Goal: Find contact information: Find contact information

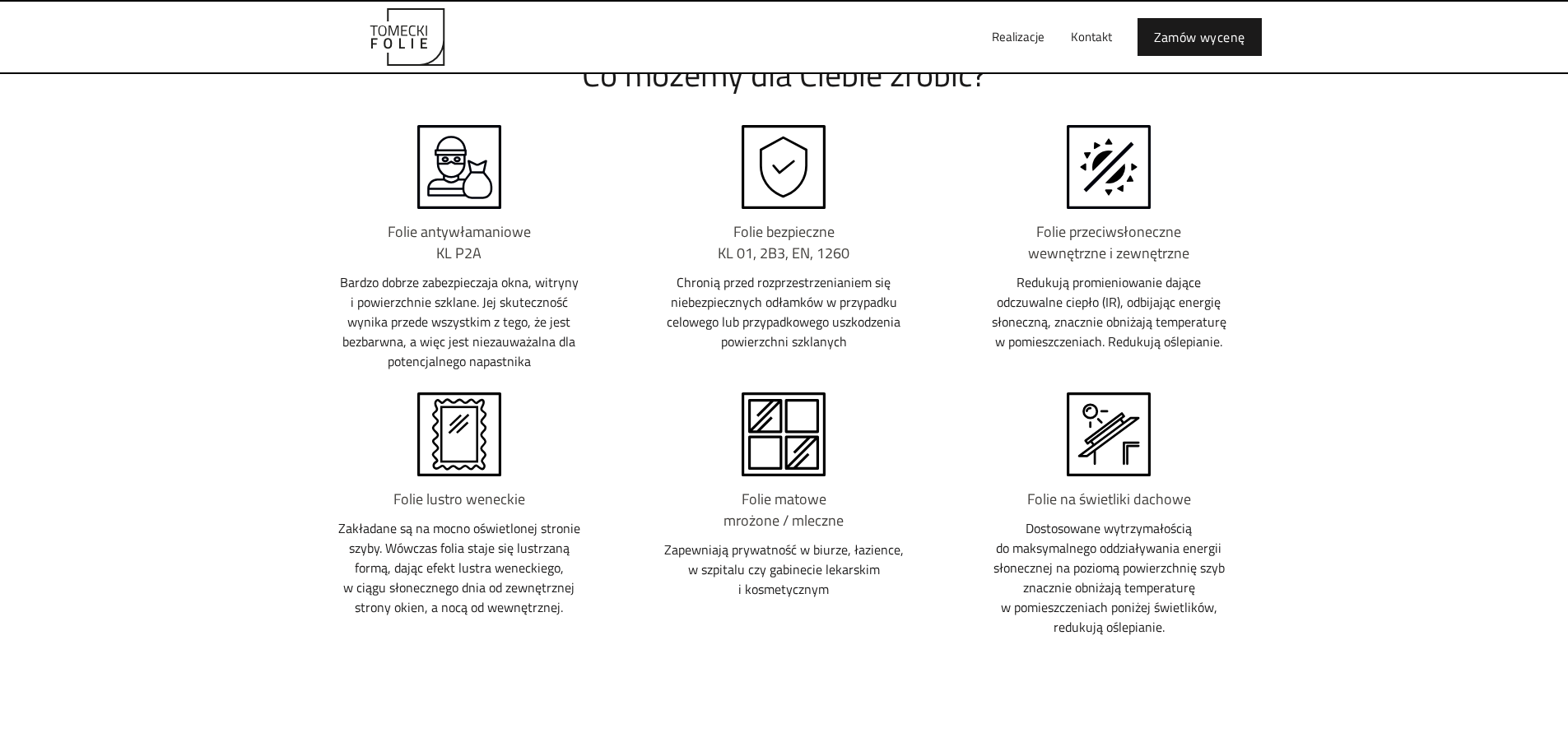
scroll to position [1809, 0]
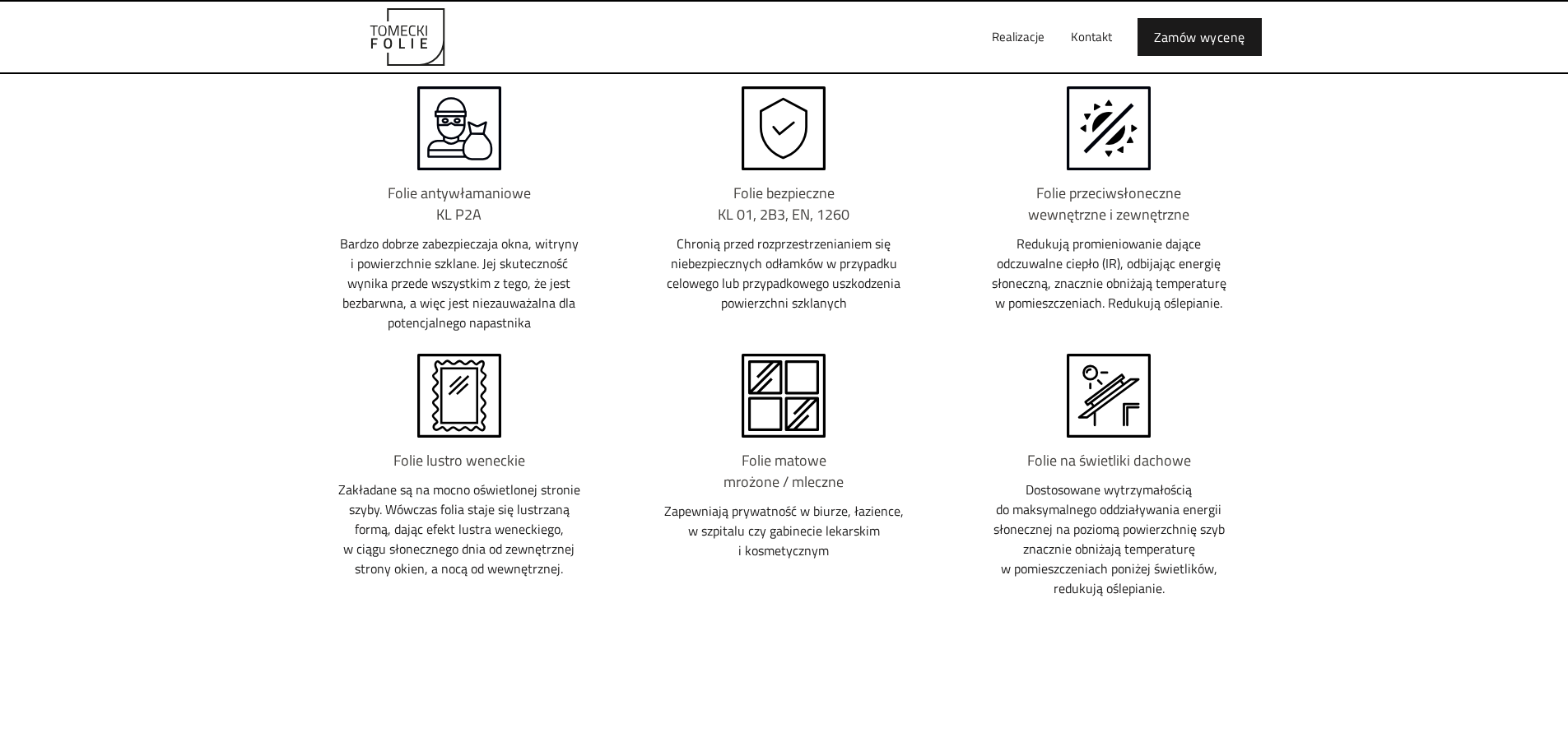
click at [452, 397] on img at bounding box center [459, 395] width 117 height 84
click at [462, 461] on h6 "Folie lustro weneckie" at bounding box center [460, 460] width 246 height 21
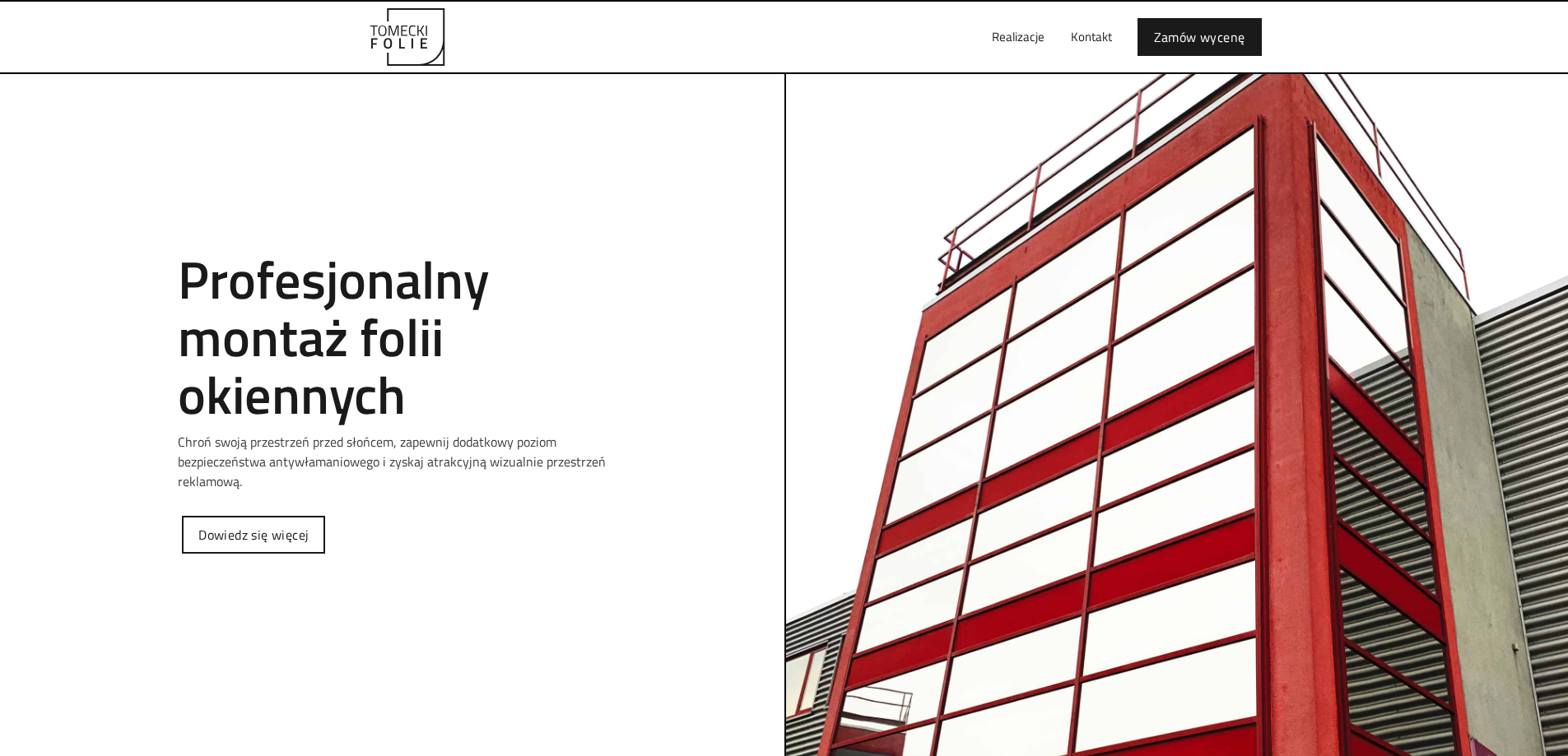
scroll to position [0, 0]
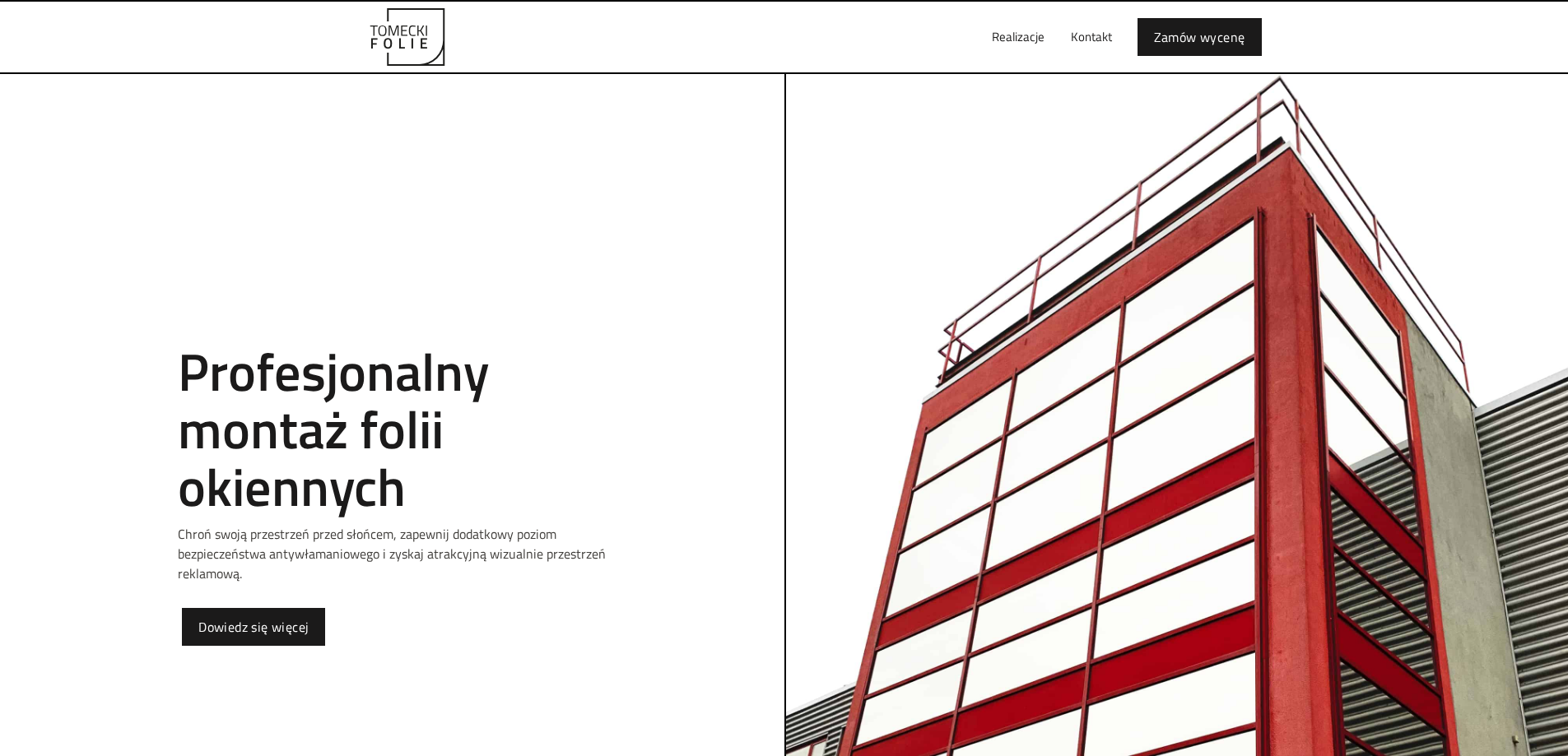
click at [281, 624] on link "Dowiedz się więcej" at bounding box center [253, 626] width 143 height 38
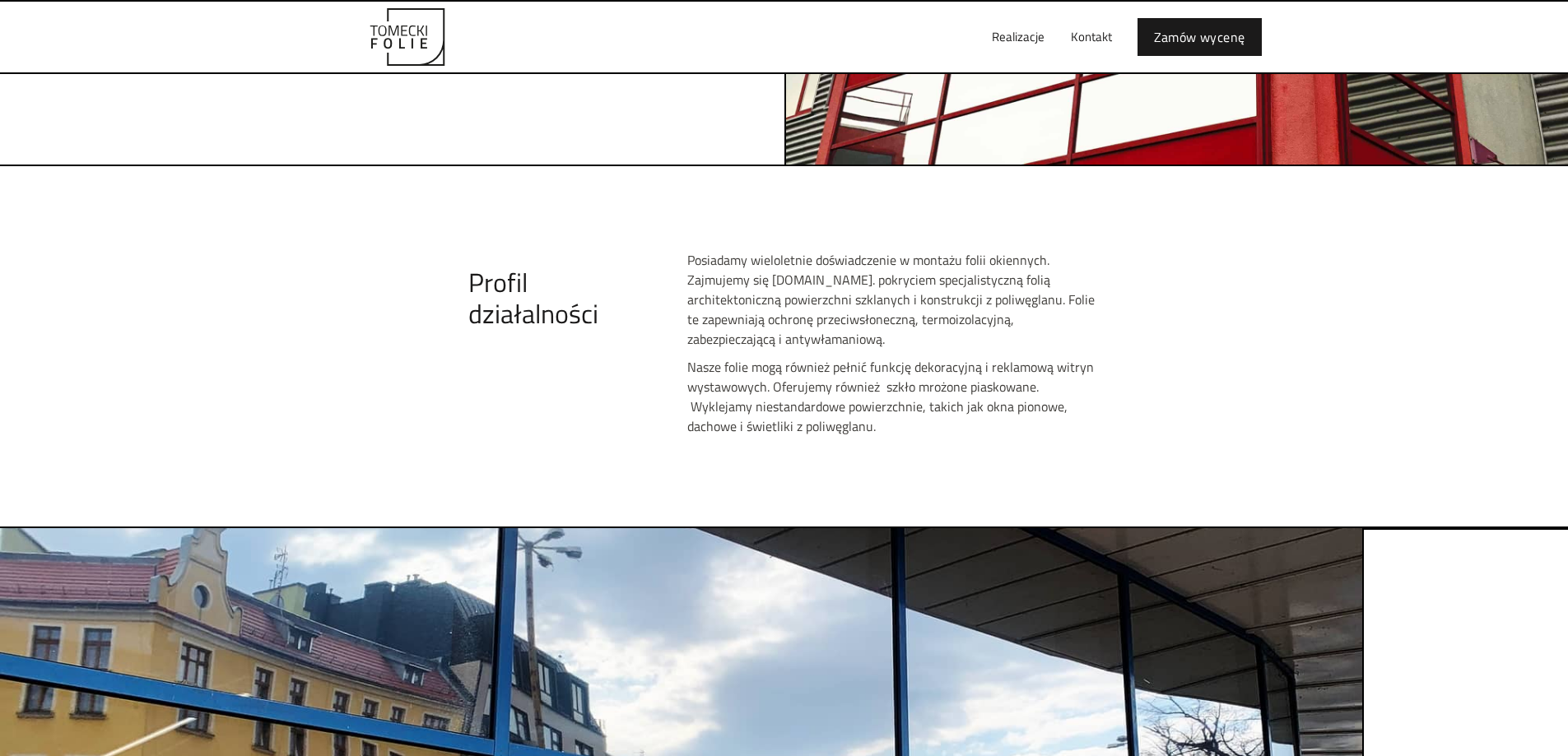
scroll to position [374, 0]
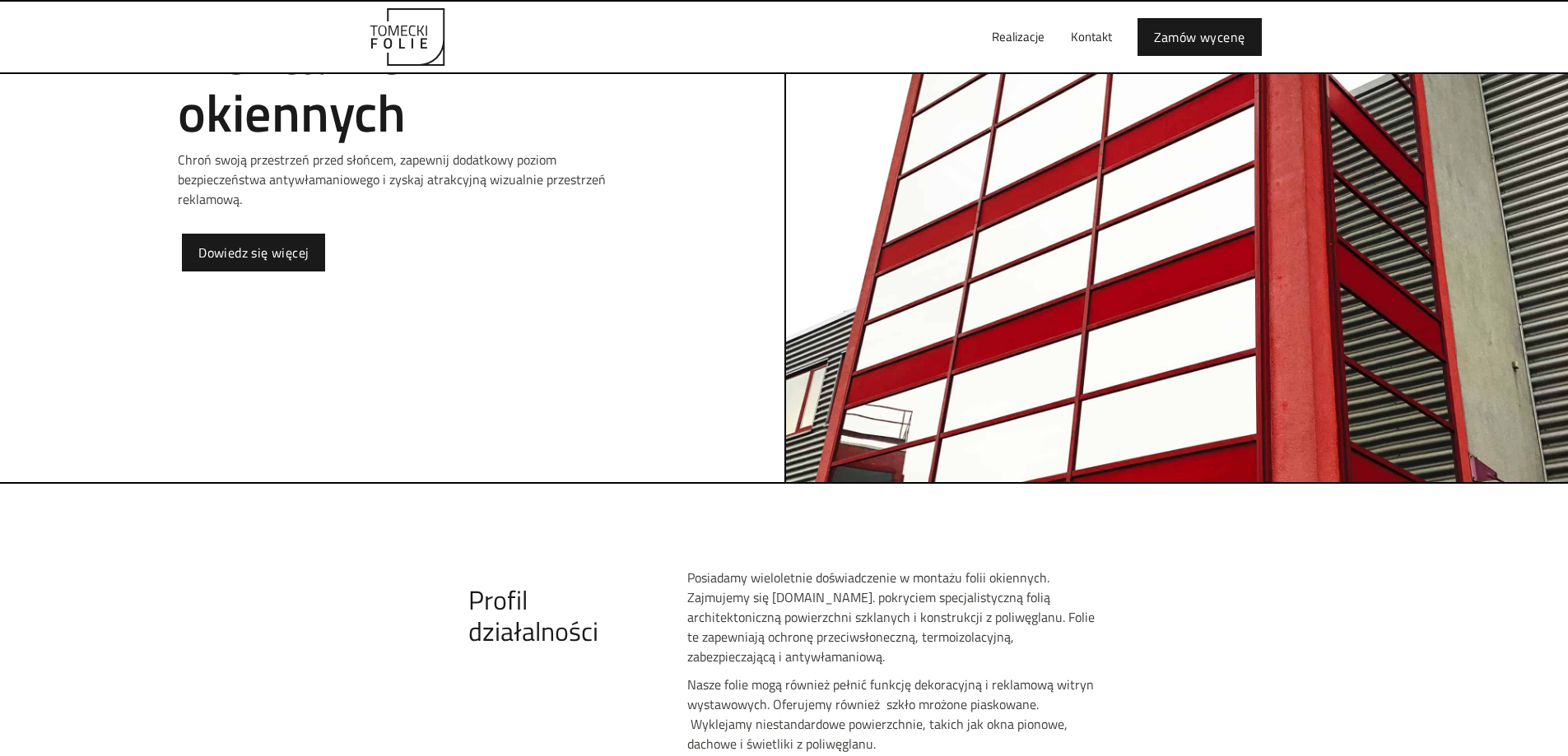
click at [216, 247] on link "Dowiedz się więcej" at bounding box center [253, 252] width 143 height 38
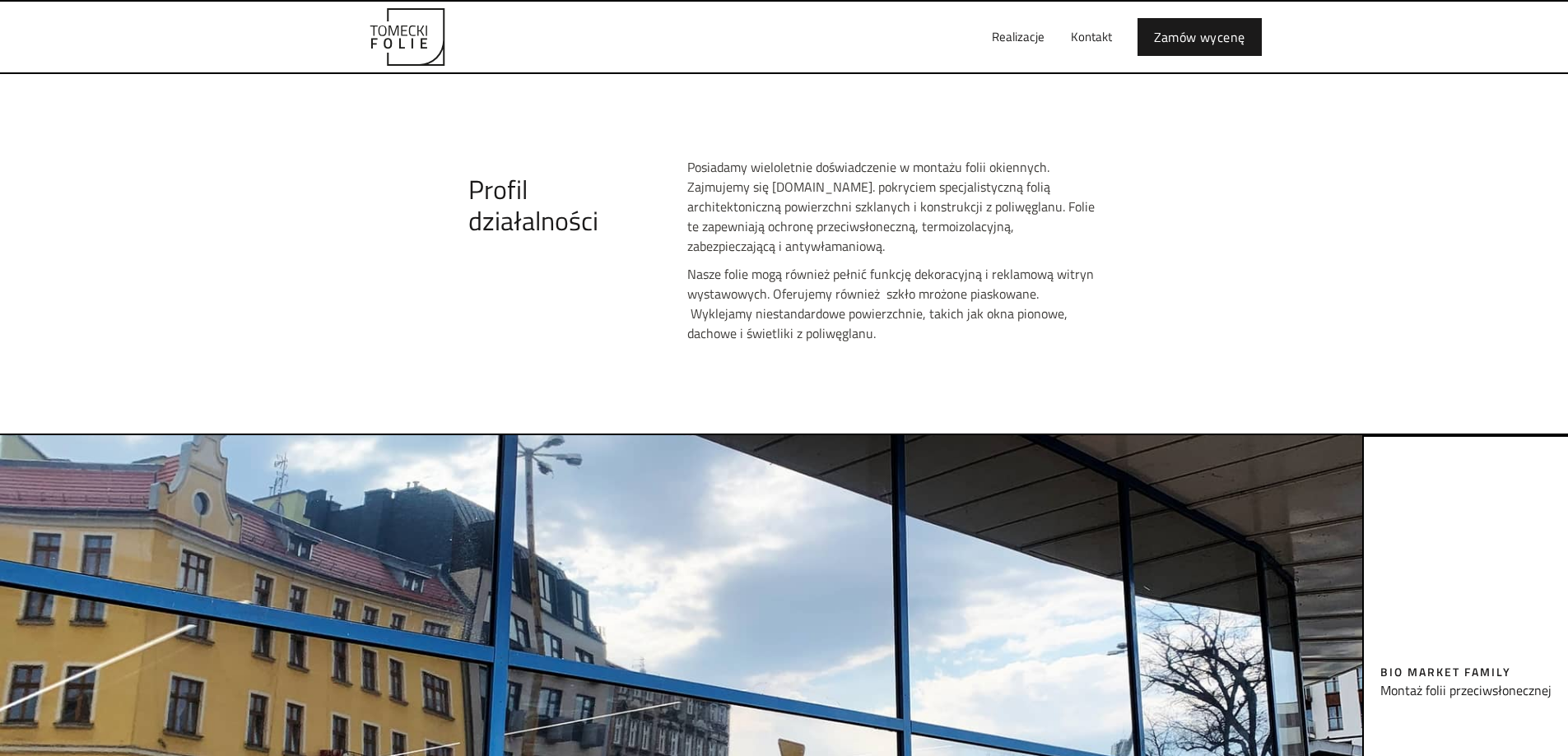
scroll to position [786, 0]
click at [1091, 38] on link "Kontakt" at bounding box center [1091, 38] width 67 height 53
